Goal: Information Seeking & Learning: Learn about a topic

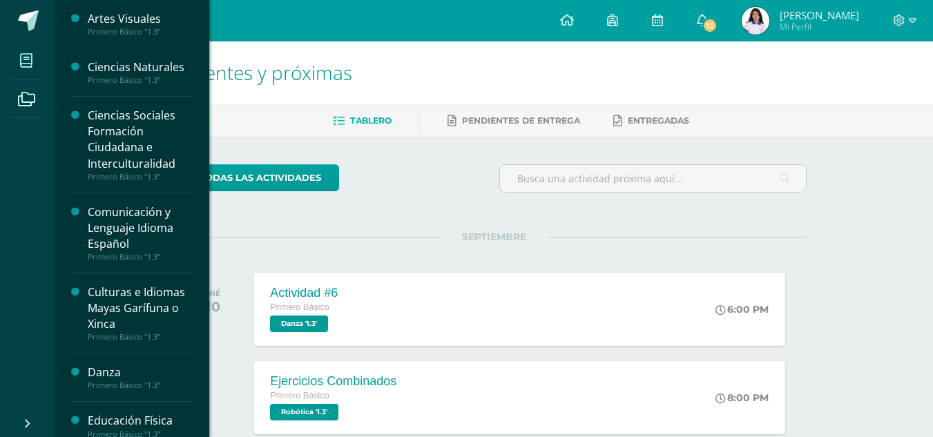
click at [26, 66] on icon at bounding box center [26, 61] width 12 height 14
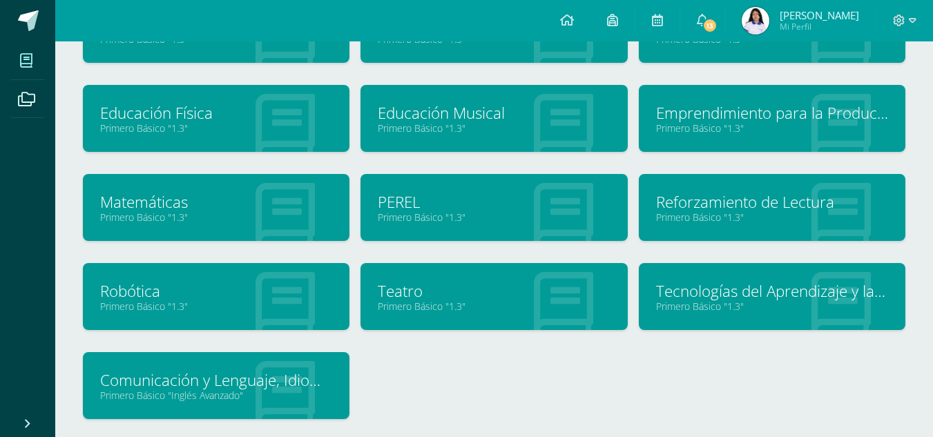
scroll to position [227, 0]
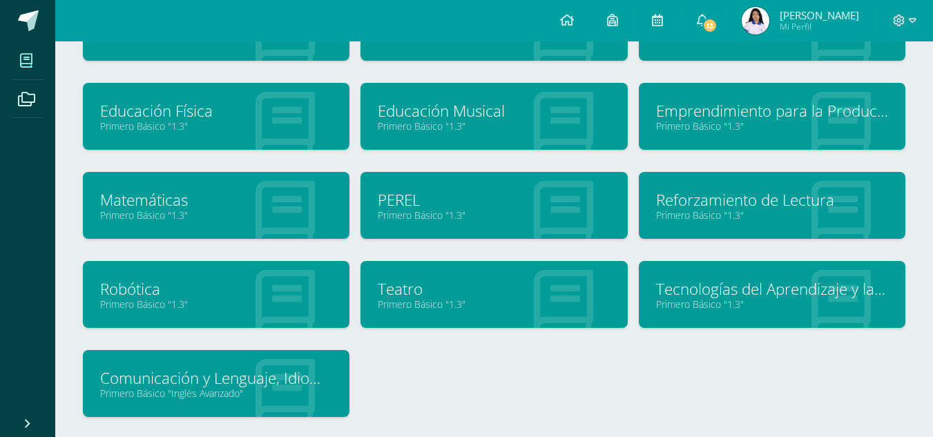
click at [601, 126] on link "Primero Básico "1.3"" at bounding box center [494, 125] width 232 height 13
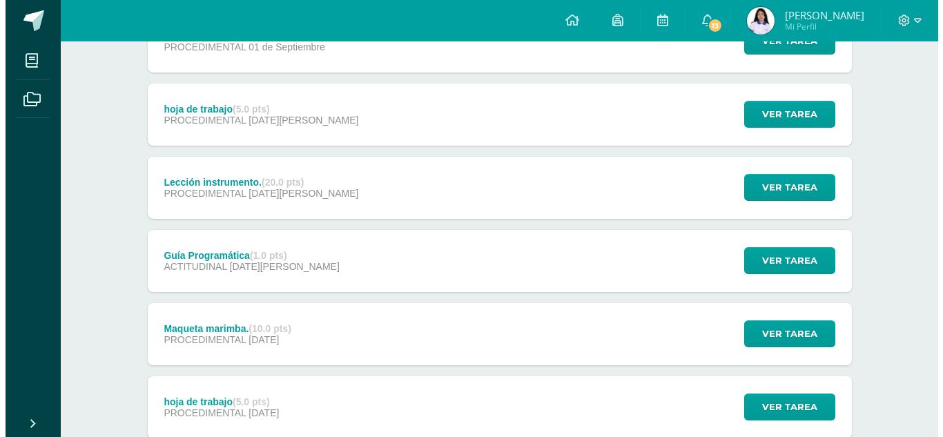
scroll to position [221, 0]
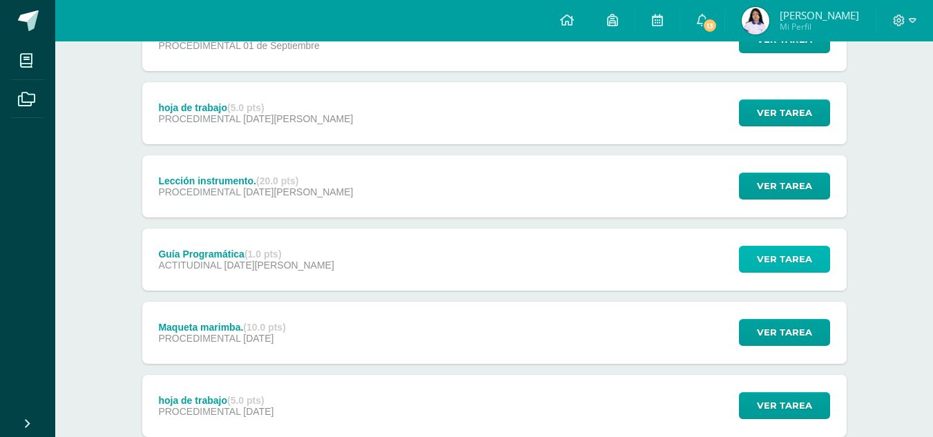
click at [776, 256] on span "Ver tarea" at bounding box center [784, 259] width 55 height 26
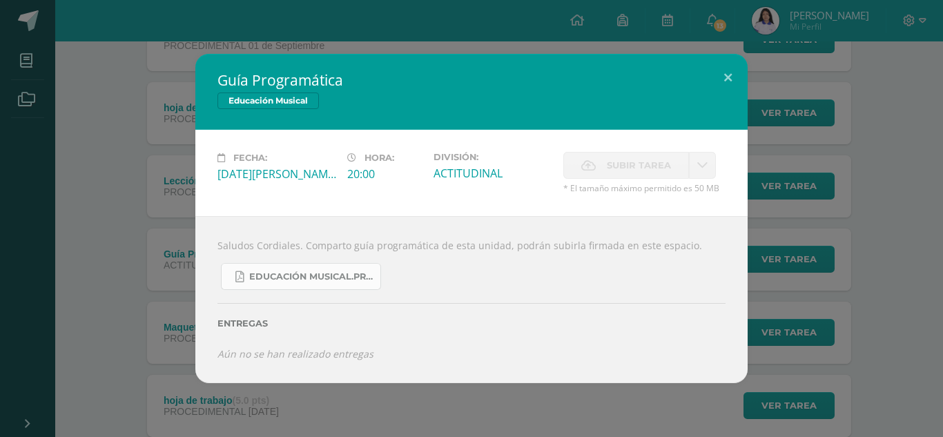
click at [335, 277] on span "Educación Musical.Primero básico..pdf" at bounding box center [311, 276] width 124 height 11
